Goal: Task Accomplishment & Management: Use online tool/utility

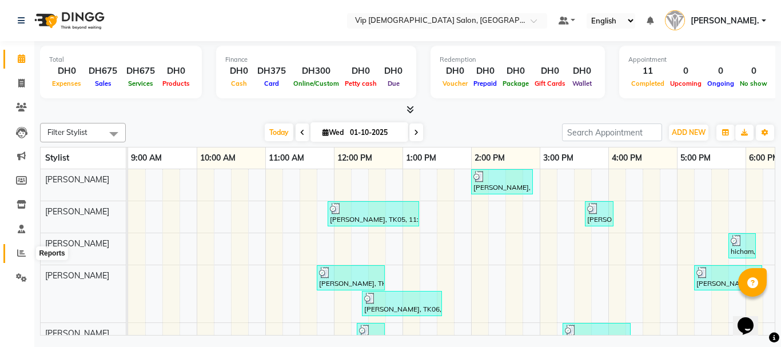
click at [16, 252] on span at bounding box center [21, 253] width 20 height 13
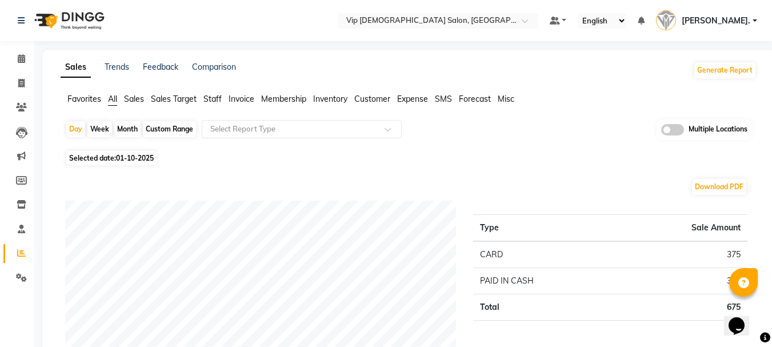
click at [221, 94] on span "Staff" at bounding box center [213, 99] width 18 height 10
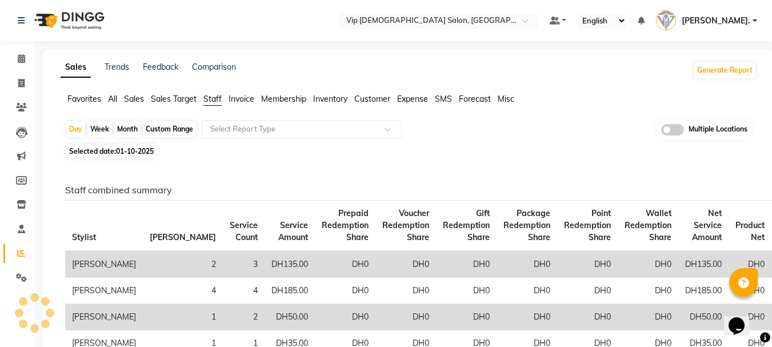
click at [121, 153] on span "01-10-2025" at bounding box center [135, 151] width 38 height 9
select select "10"
select select "2025"
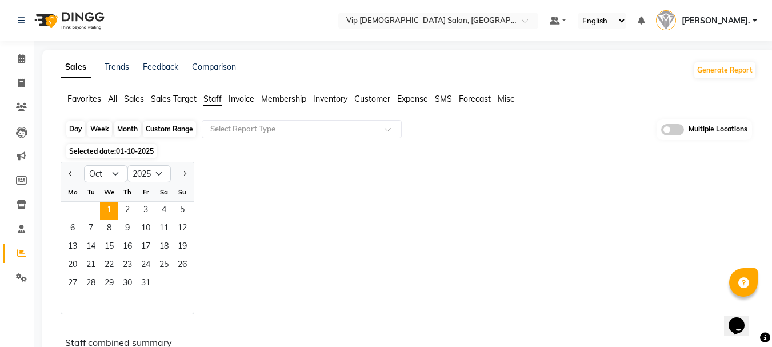
click at [79, 128] on div "Day" at bounding box center [75, 129] width 19 height 16
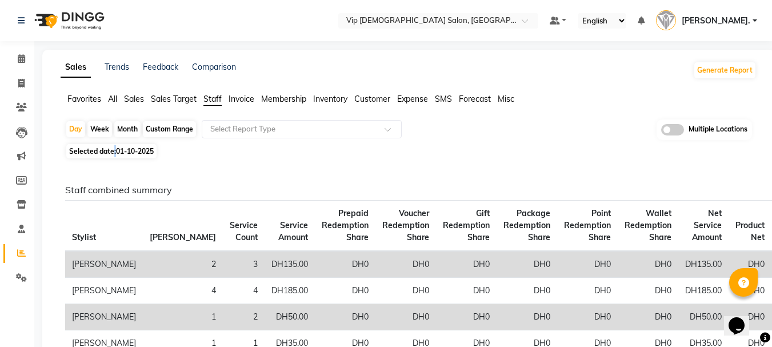
click at [131, 158] on span "Selected date: [DATE]" at bounding box center [111, 151] width 90 height 14
select select "10"
select select "2025"
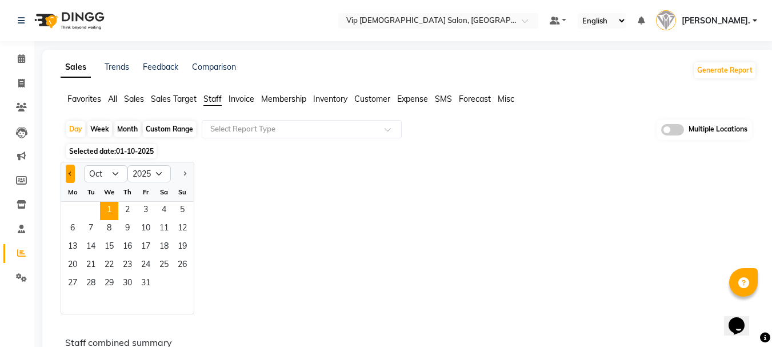
click at [70, 177] on button "Previous month" at bounding box center [70, 174] width 9 height 18
select select "9"
click at [91, 288] on span "30" at bounding box center [91, 284] width 18 height 18
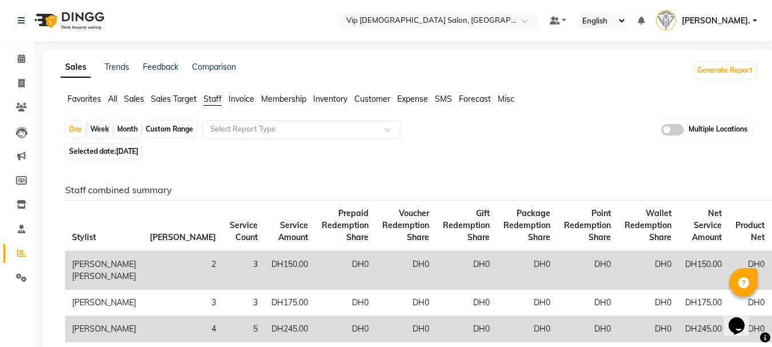
click at [177, 130] on div "Custom Range" at bounding box center [169, 129] width 53 height 16
select select "9"
select select "2025"
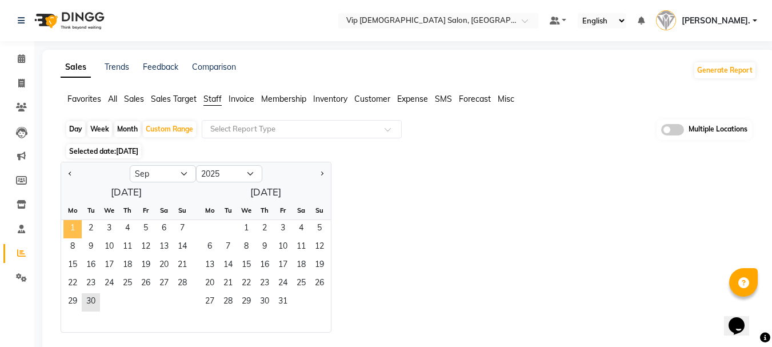
click at [75, 228] on span "1" at bounding box center [72, 229] width 18 height 18
click at [90, 305] on span "30" at bounding box center [91, 302] width 18 height 18
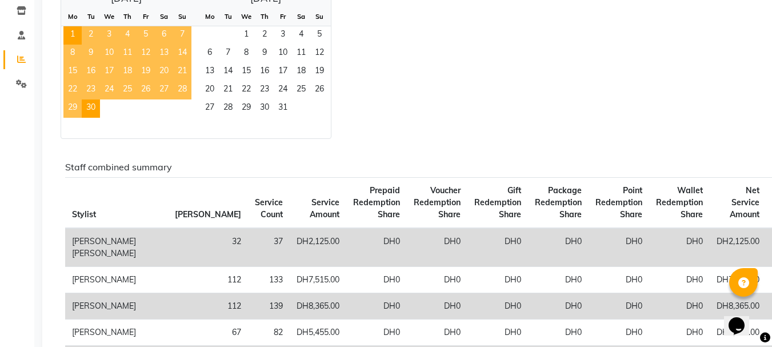
scroll to position [195, 0]
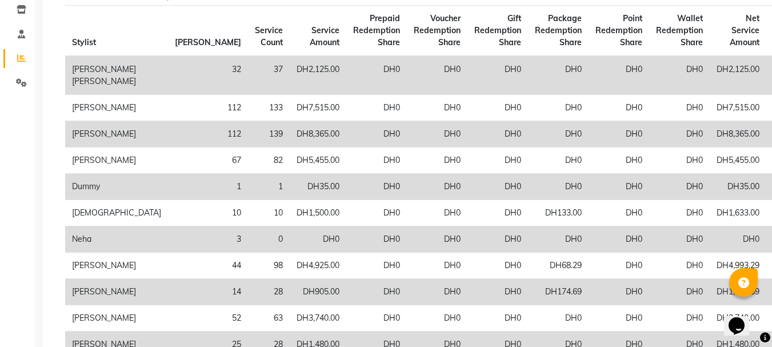
click at [528, 95] on td "DH0" at bounding box center [558, 75] width 61 height 39
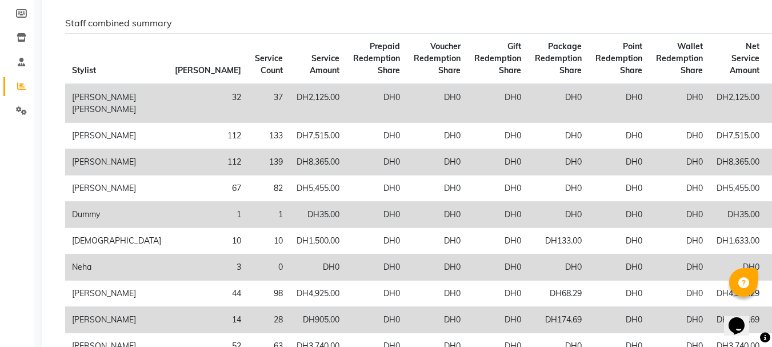
scroll to position [0, 0]
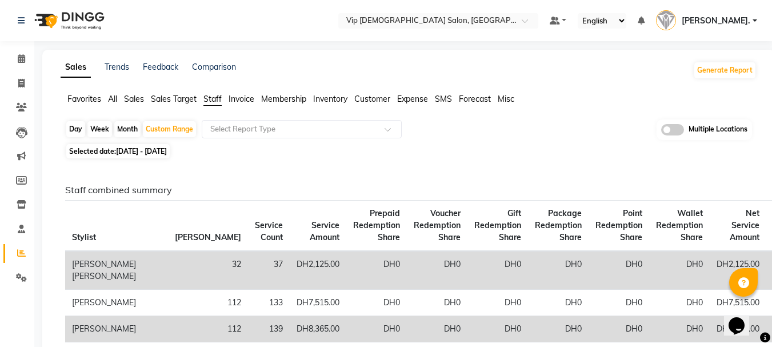
click at [138, 101] on span "Sales" at bounding box center [134, 99] width 20 height 10
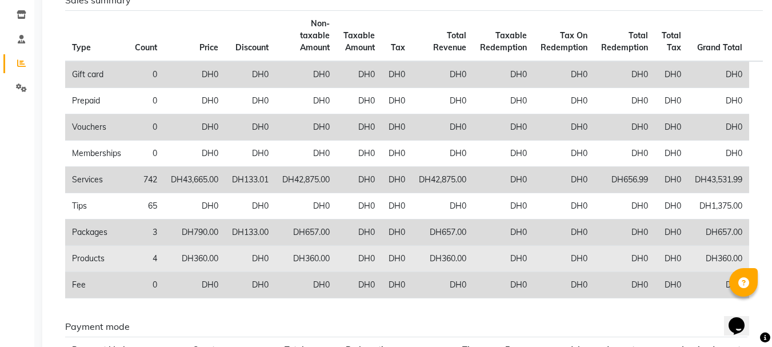
scroll to position [334, 0]
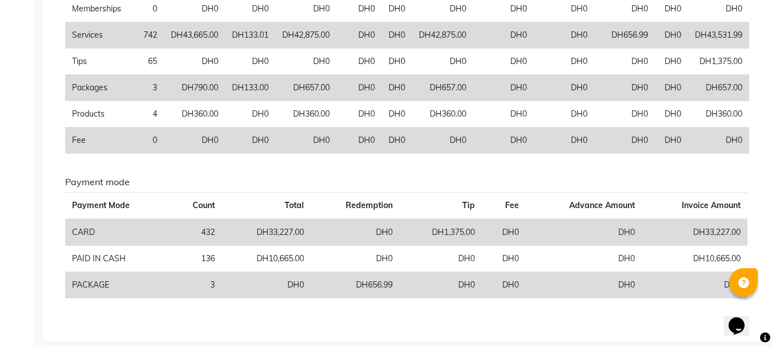
click at [486, 334] on main "Sales Trends Feedback Comparison Generate Report Favorites All Sales Sales Targ…" at bounding box center [403, 37] width 738 height 644
